Goal: Task Accomplishment & Management: Manage account settings

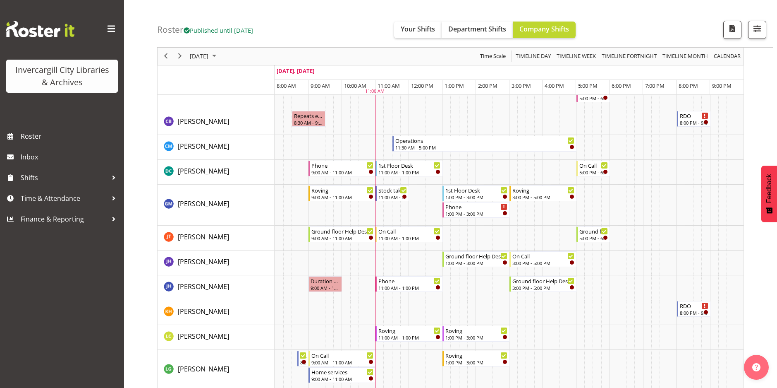
scroll to position [83, 0]
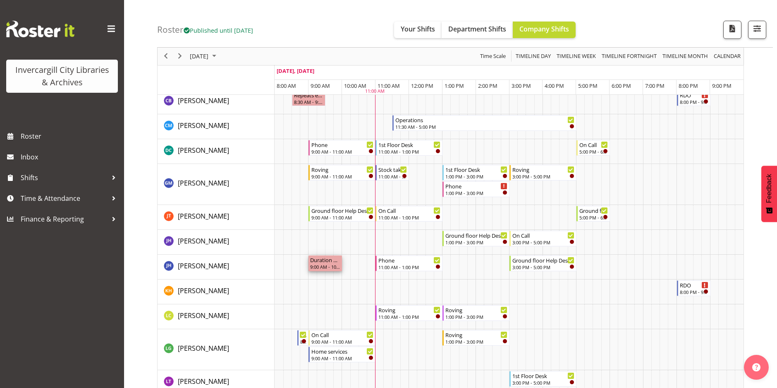
click at [321, 264] on div "9:00 AM - 10:00 AM" at bounding box center [325, 266] width 30 height 7
click at [321, 261] on div "Duration 1 hours - [PERSON_NAME]" at bounding box center [325, 259] width 30 height 8
click at [206, 263] on span "[PERSON_NAME]" at bounding box center [203, 265] width 51 height 9
click at [210, 148] on span "[PERSON_NAME]" at bounding box center [203, 150] width 51 height 9
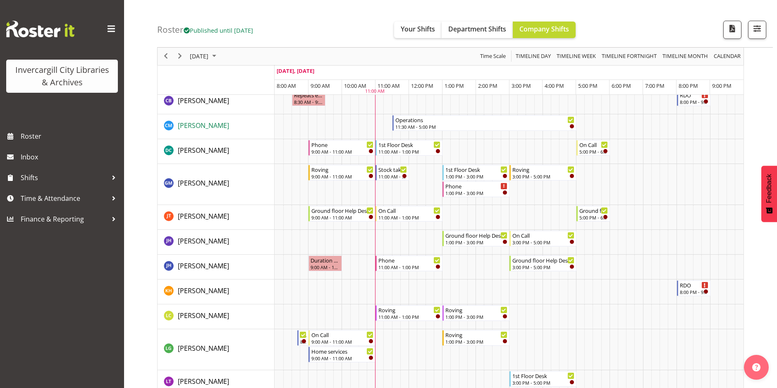
click at [197, 124] on span "[PERSON_NAME]" at bounding box center [203, 125] width 51 height 9
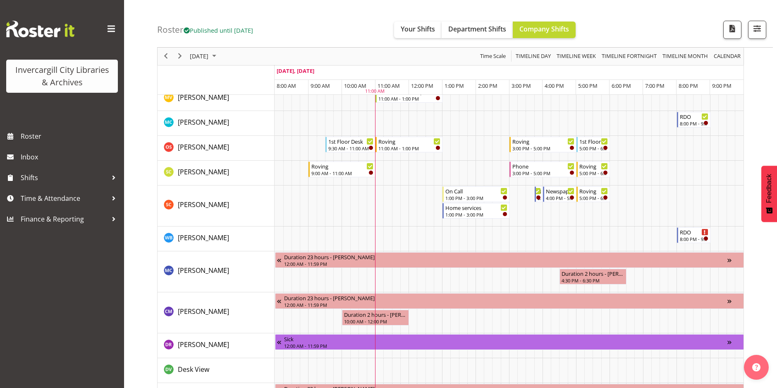
scroll to position [408, 0]
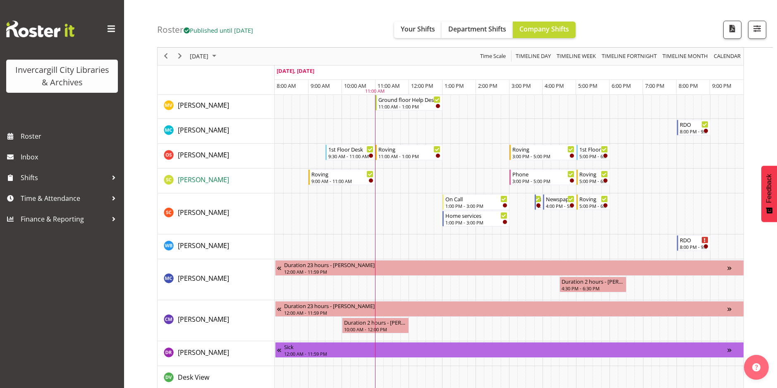
click at [208, 178] on span "[PERSON_NAME]" at bounding box center [203, 179] width 51 height 9
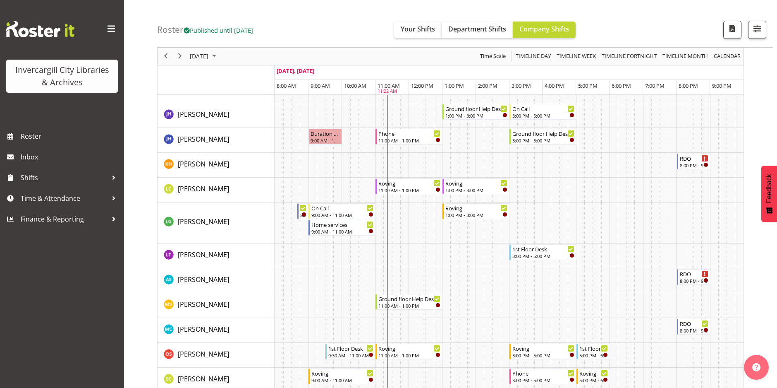
scroll to position [201, 0]
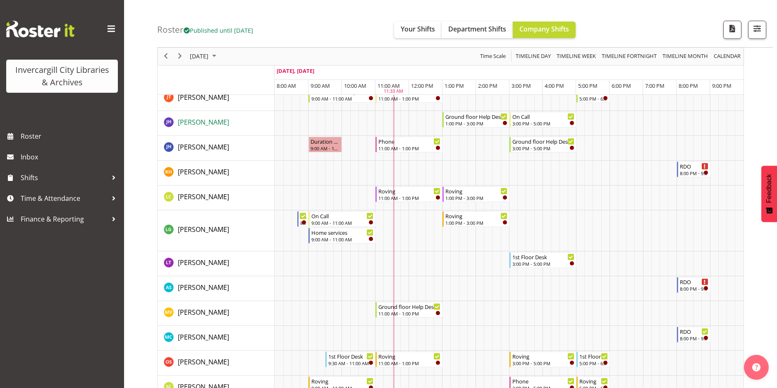
click at [197, 125] on span "[PERSON_NAME]" at bounding box center [203, 121] width 51 height 9
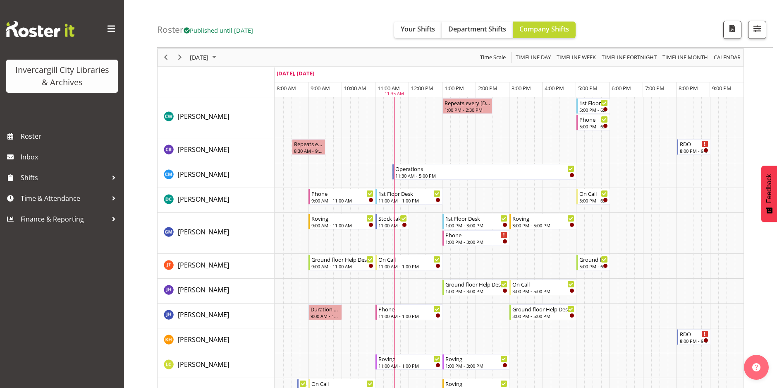
scroll to position [0, 0]
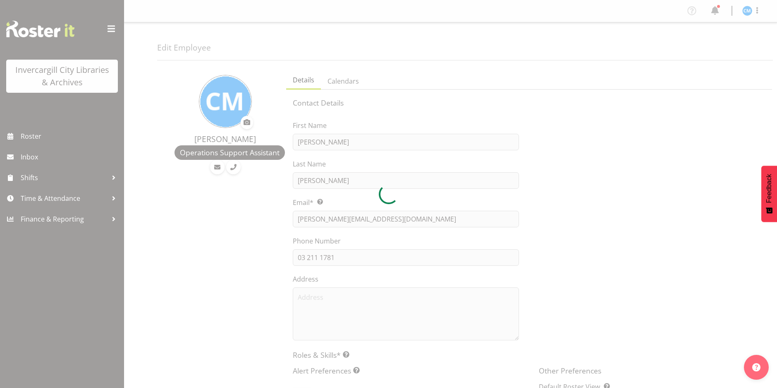
select select "TimelineDay"
